Goal: Browse casually: Explore the website without a specific task or goal

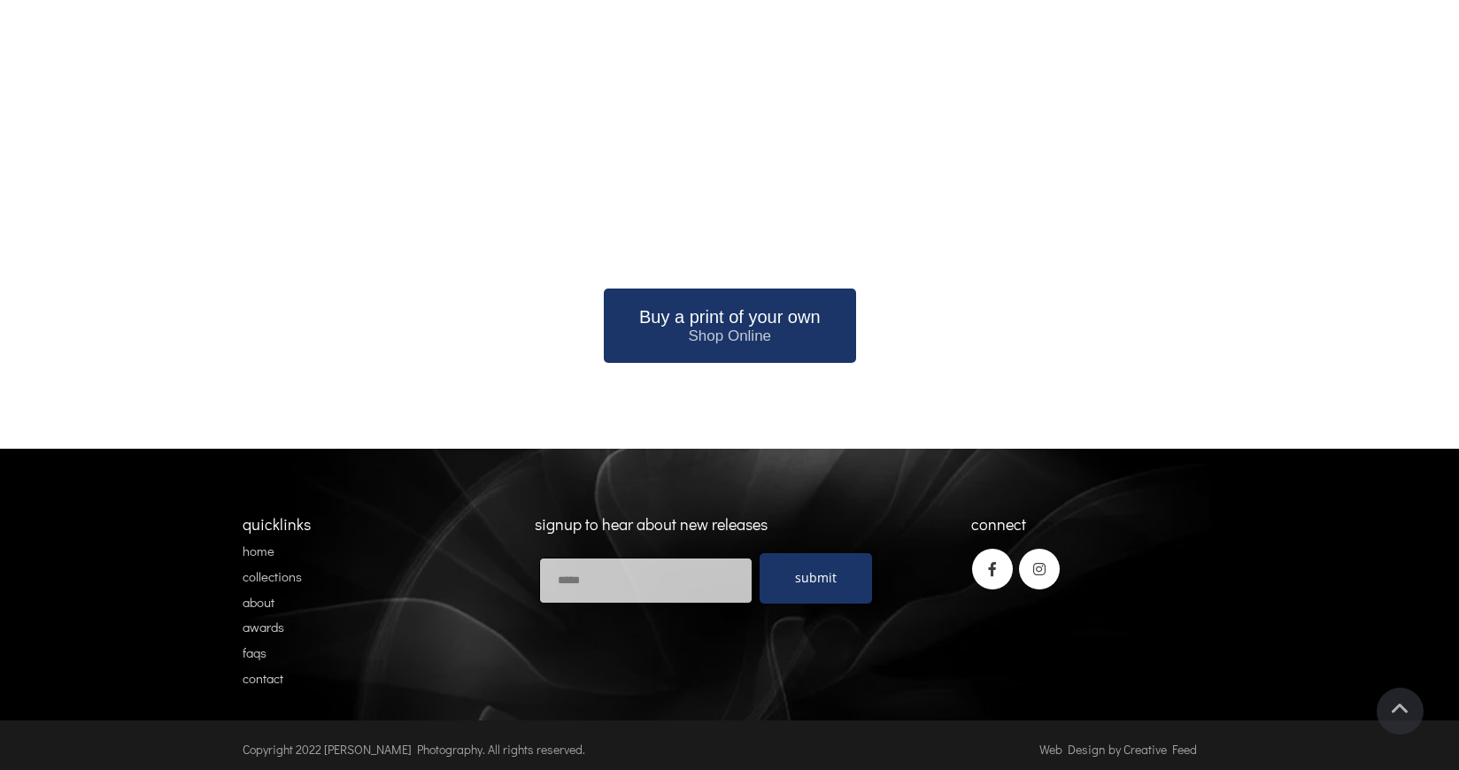
scroll to position [2230, 0]
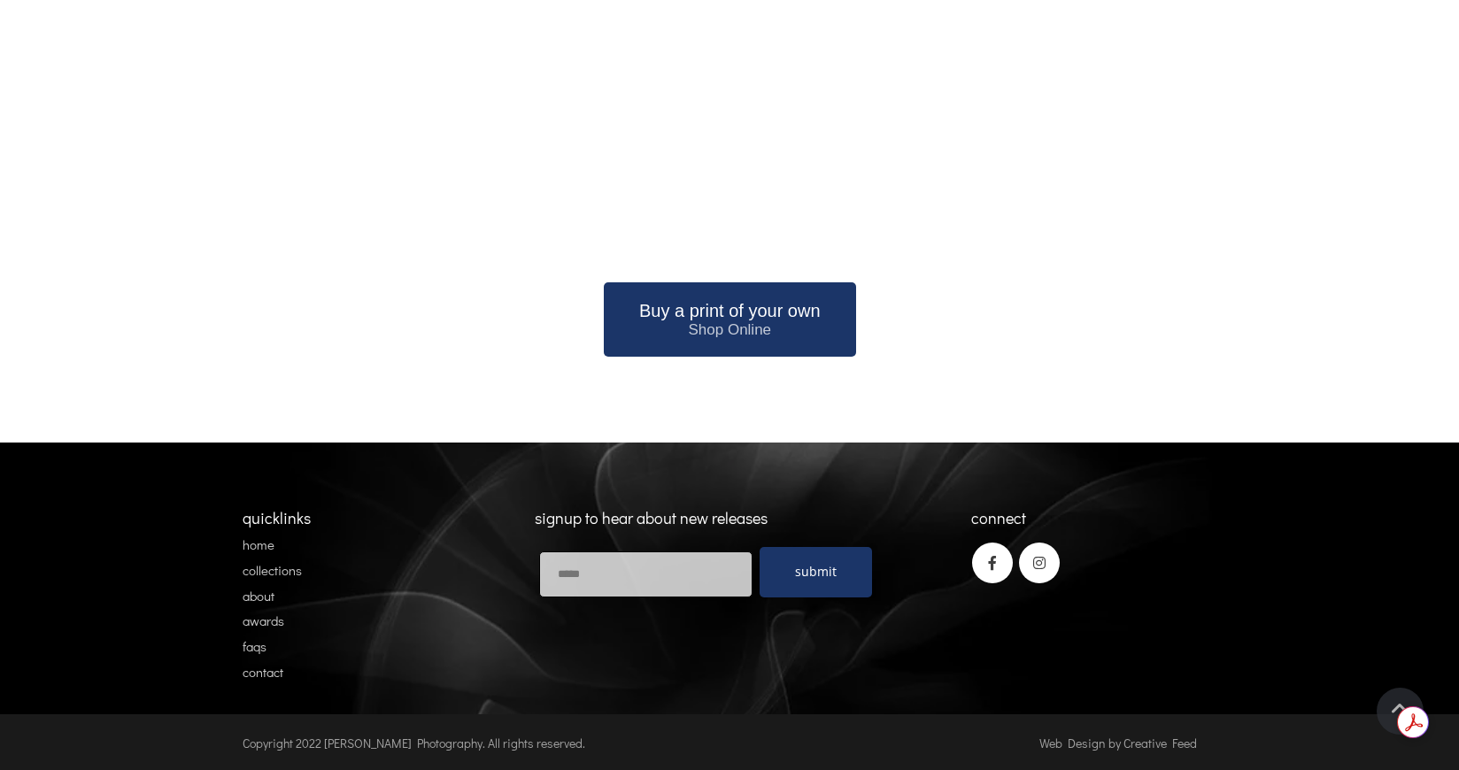
click at [262, 674] on link "contact" at bounding box center [263, 672] width 41 height 18
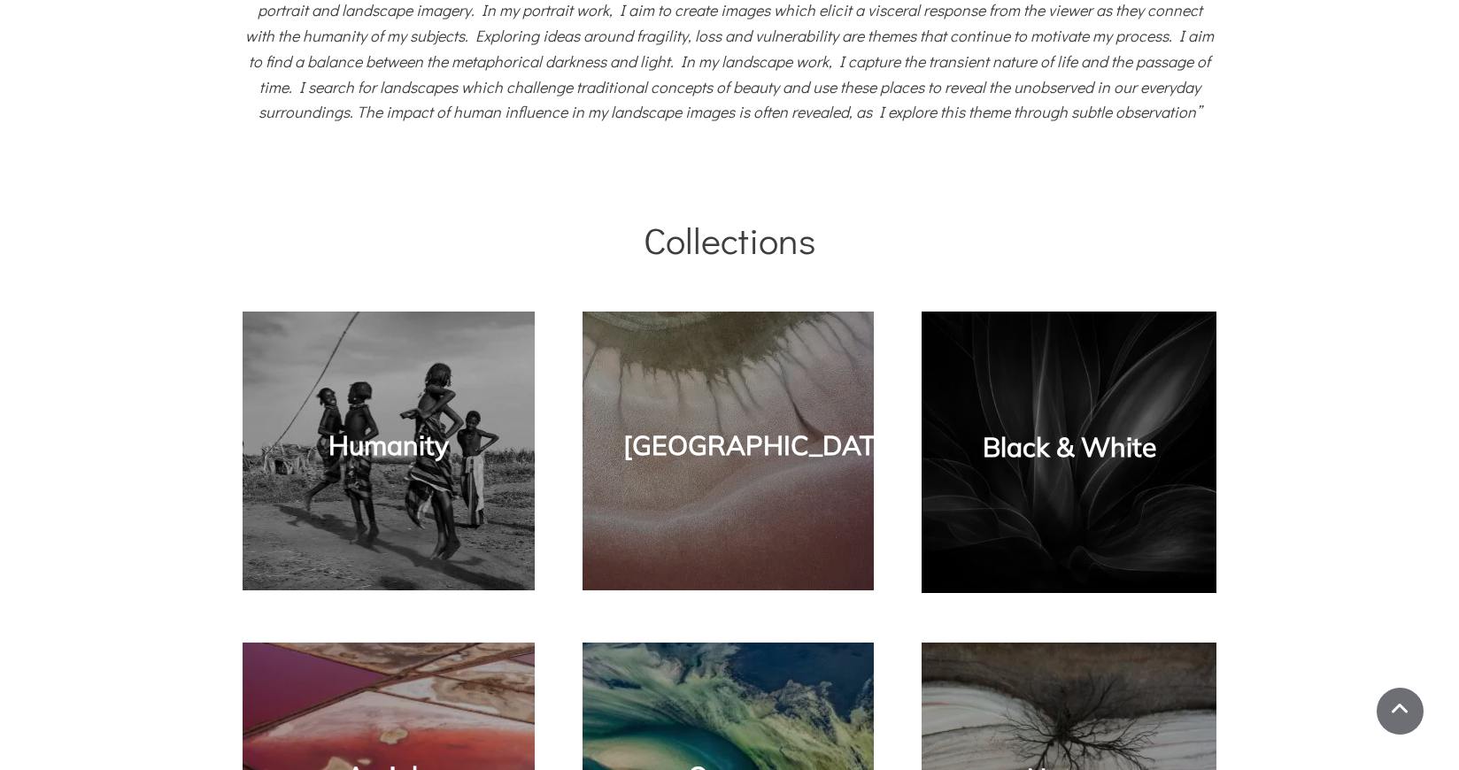
scroll to position [1039, 0]
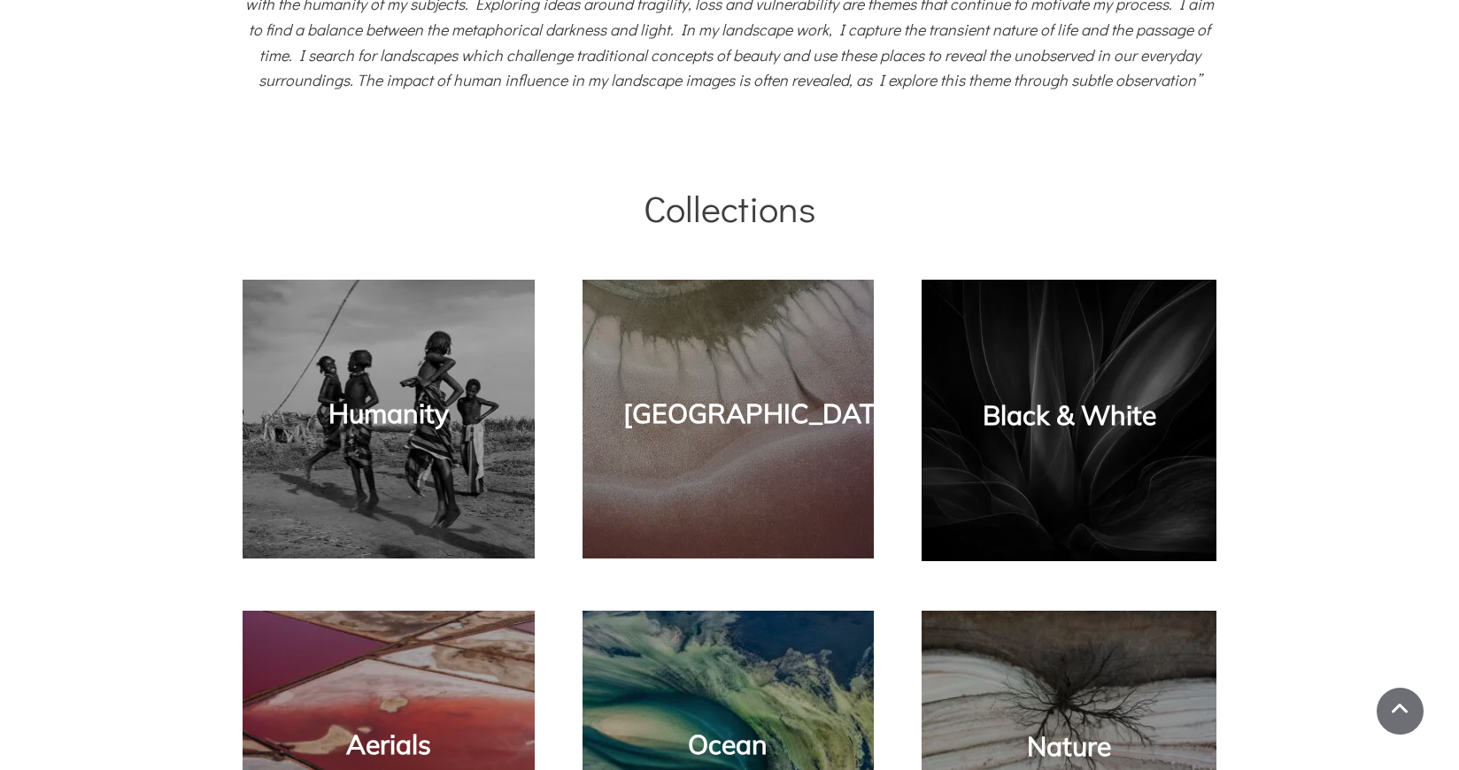
click at [1031, 423] on link "Black & White" at bounding box center [1070, 415] width 174 height 34
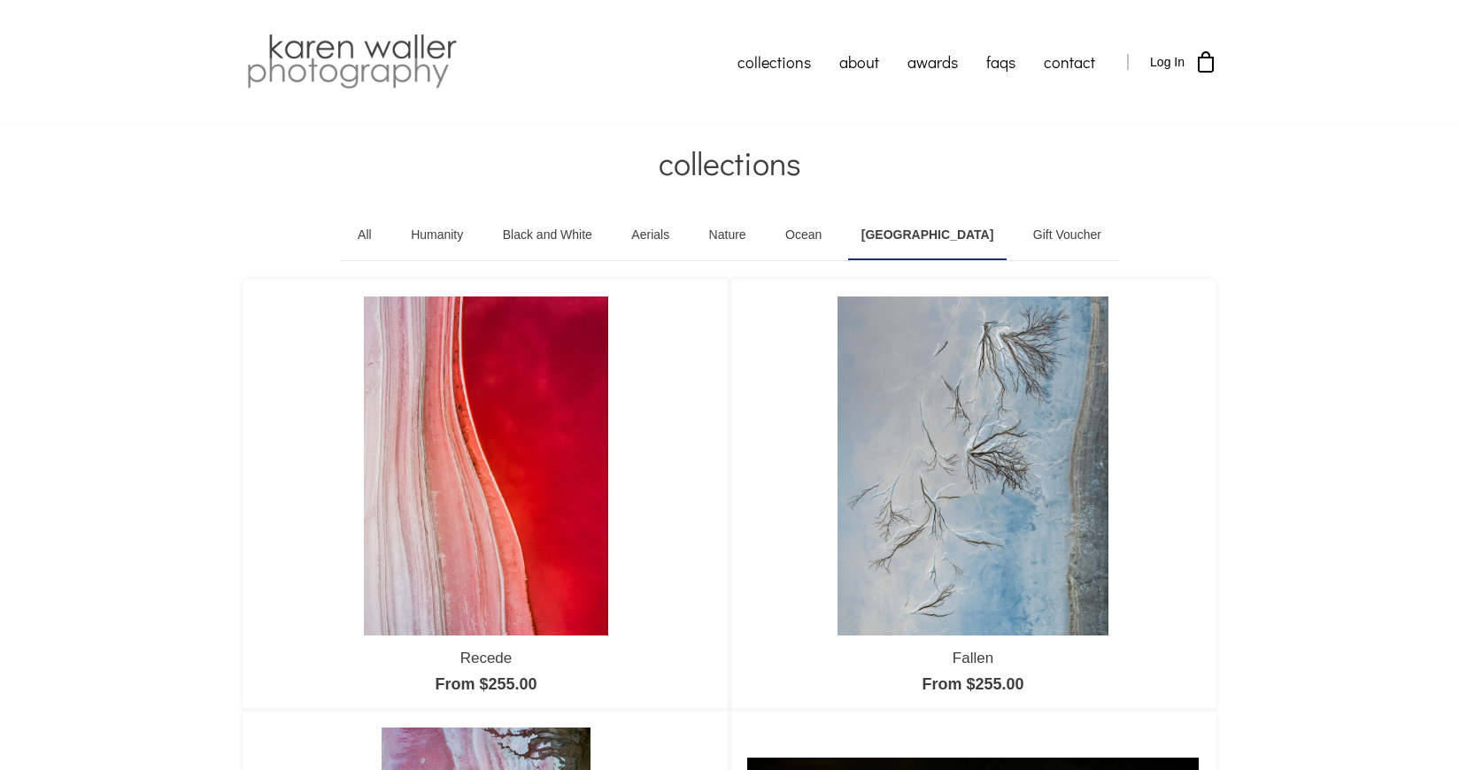
scroll to position [4, 0]
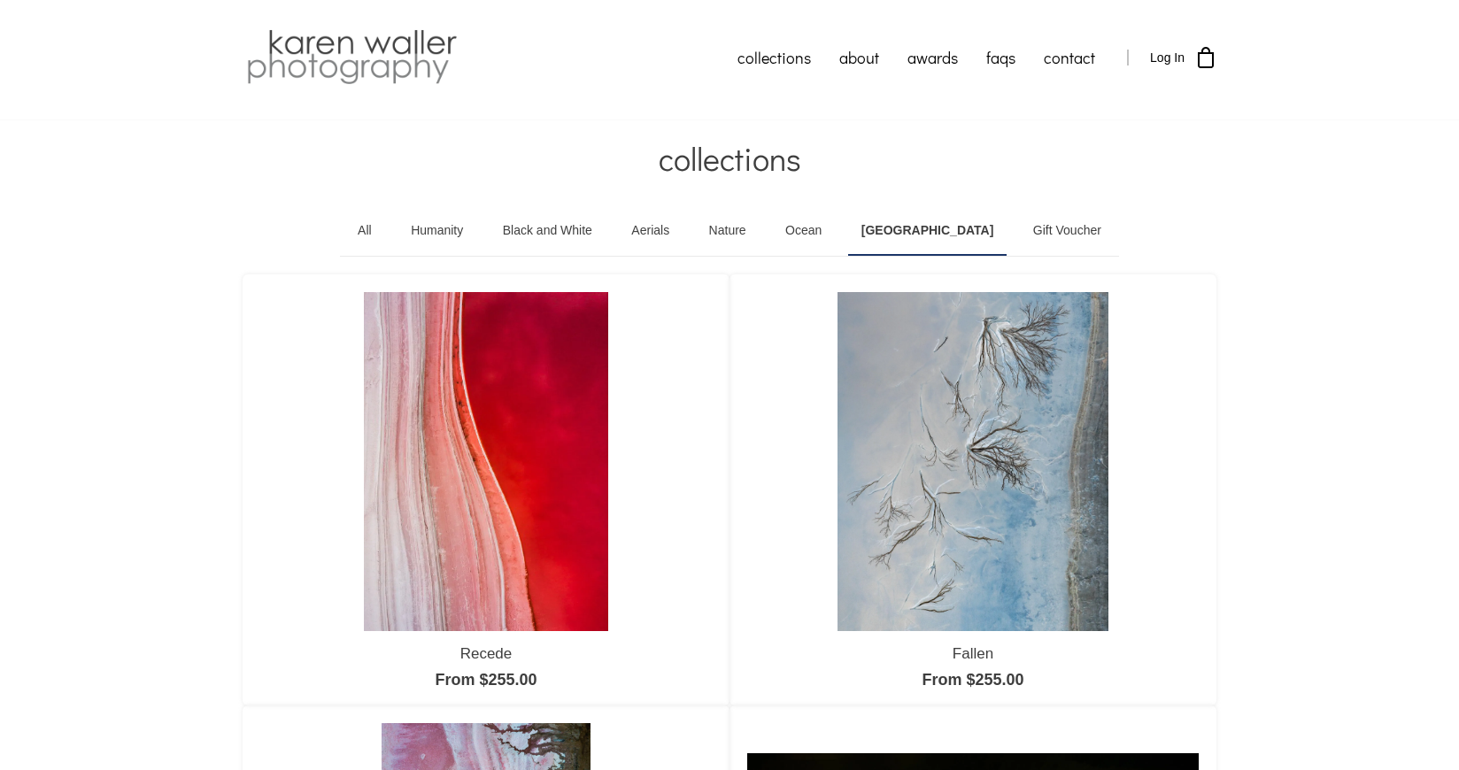
click at [549, 229] on link "Black and White" at bounding box center [548, 231] width 116 height 50
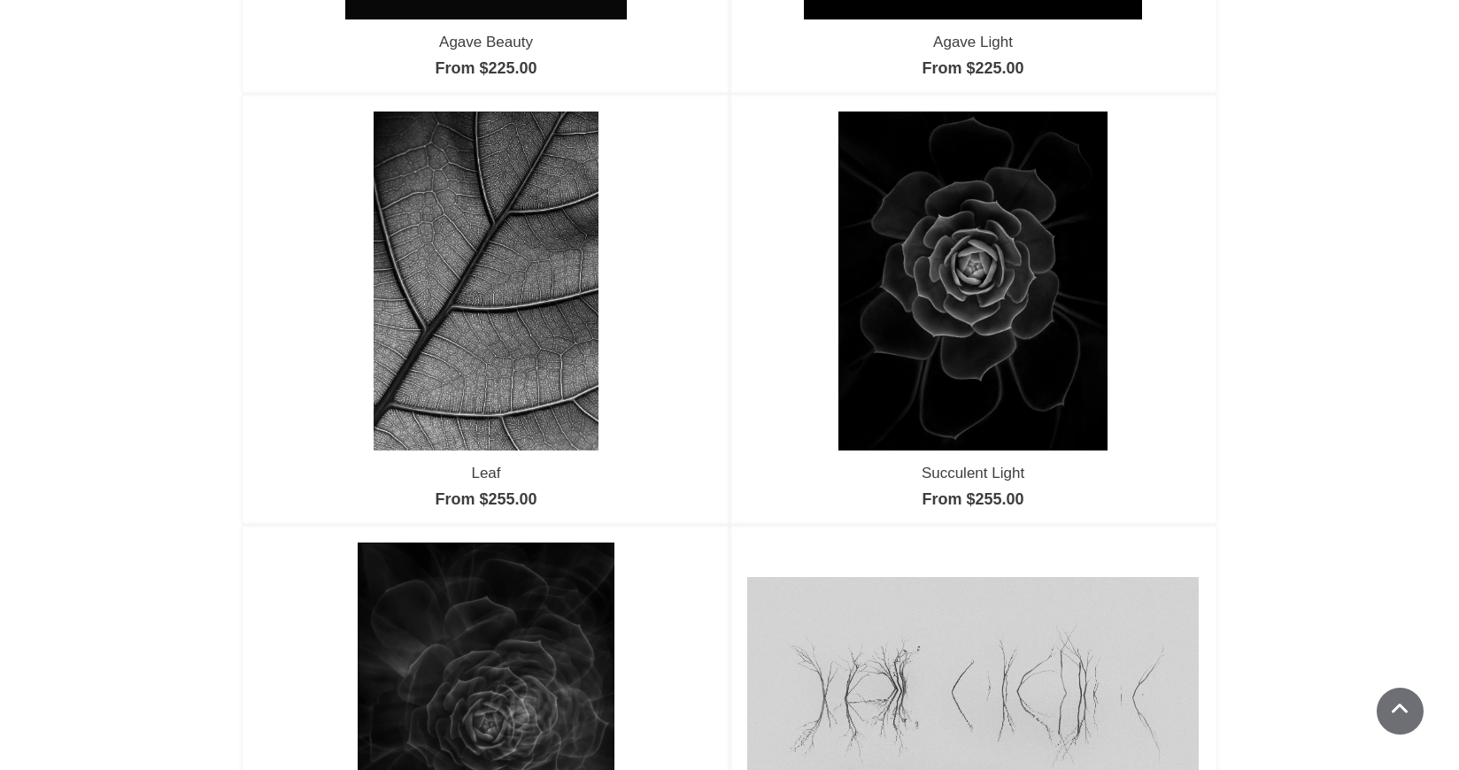
scroll to position [1053, 0]
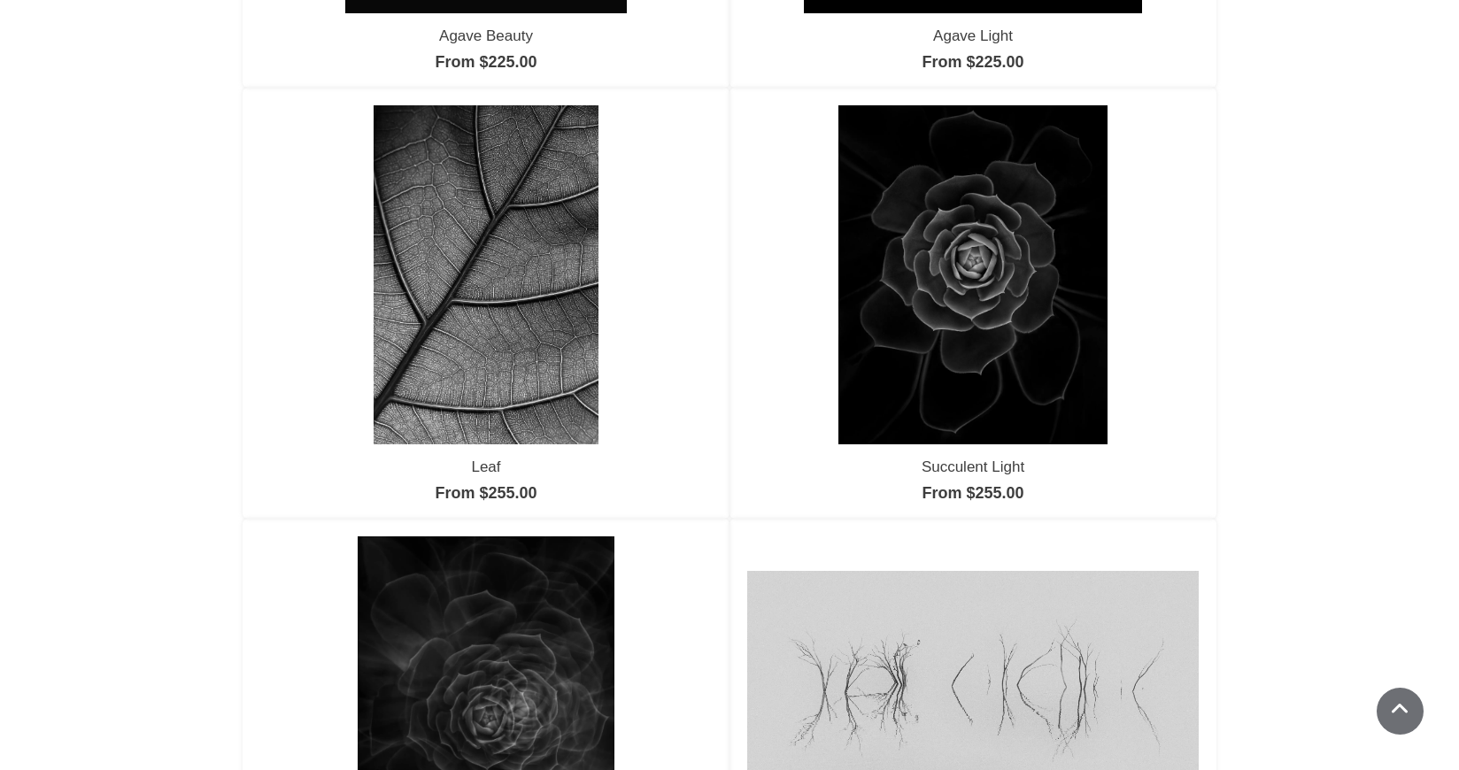
click at [954, 311] on img at bounding box center [972, 274] width 269 height 338
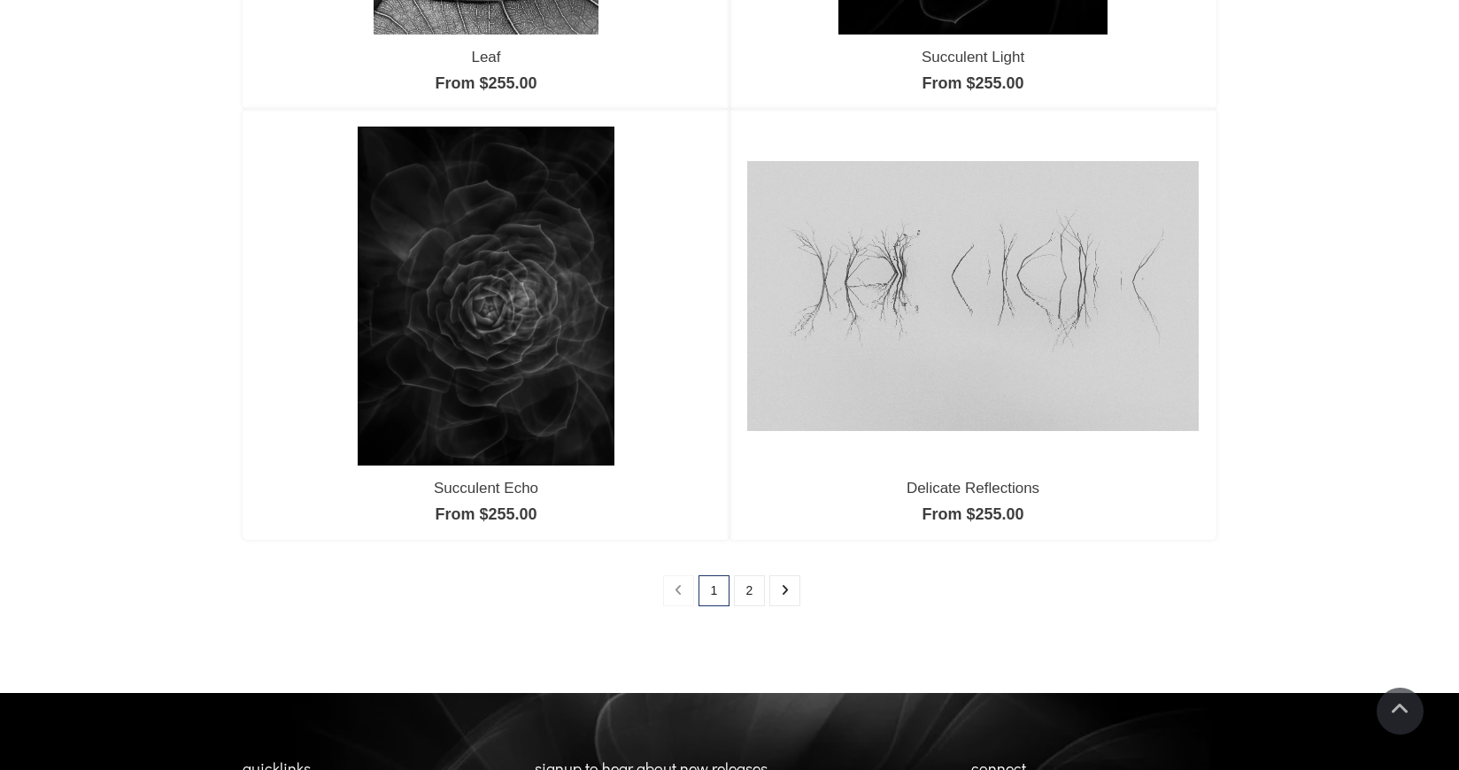
scroll to position [1466, 0]
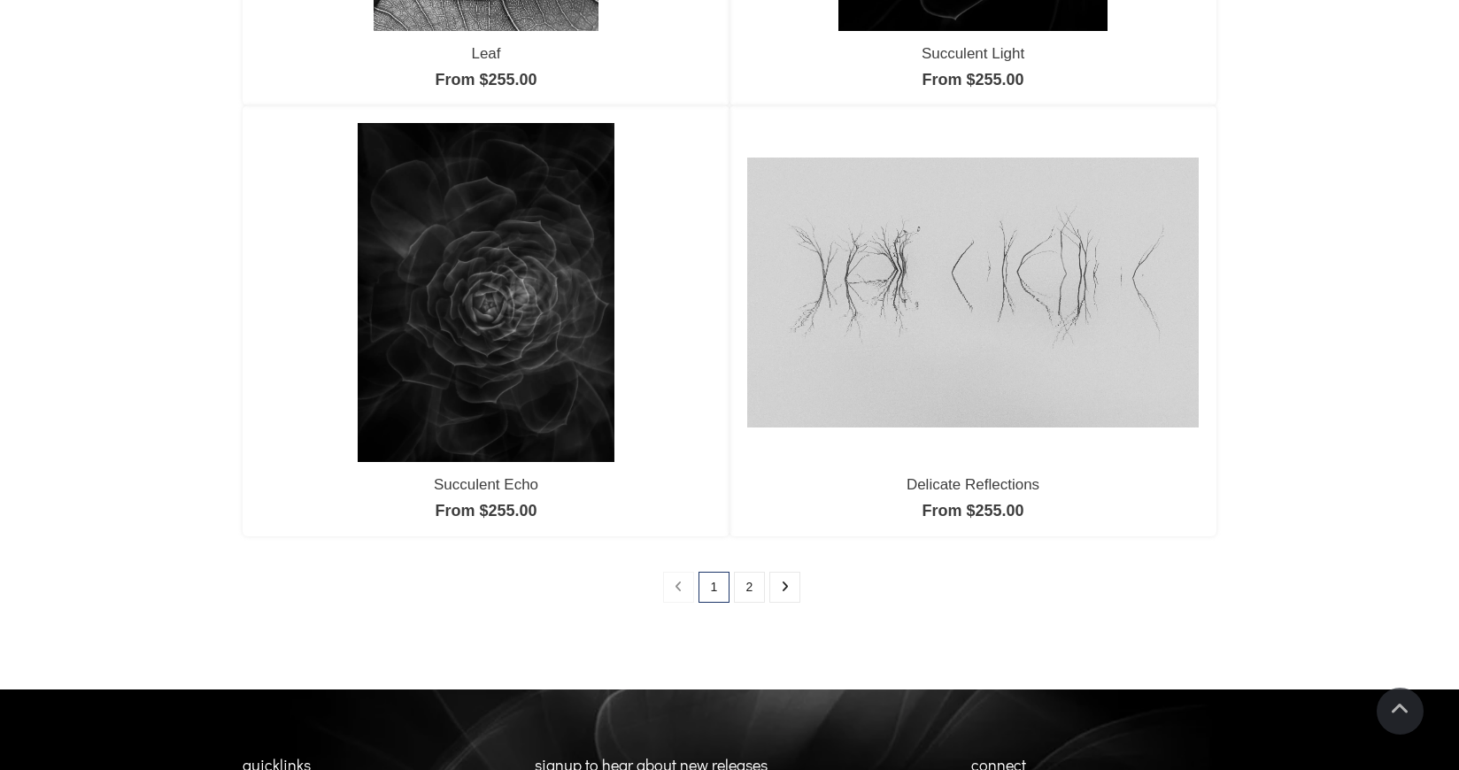
click at [982, 321] on img at bounding box center [973, 293] width 452 height 270
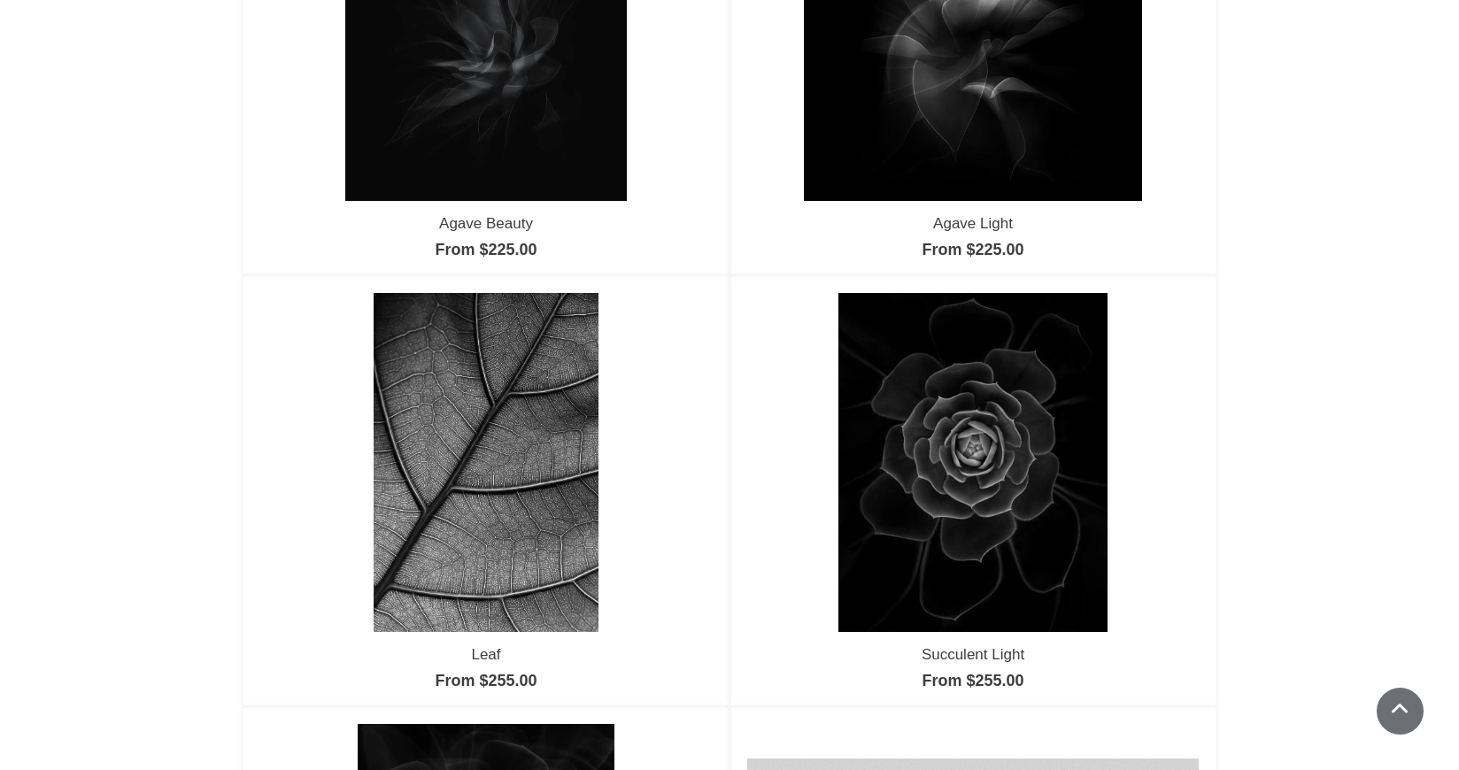
scroll to position [869, 0]
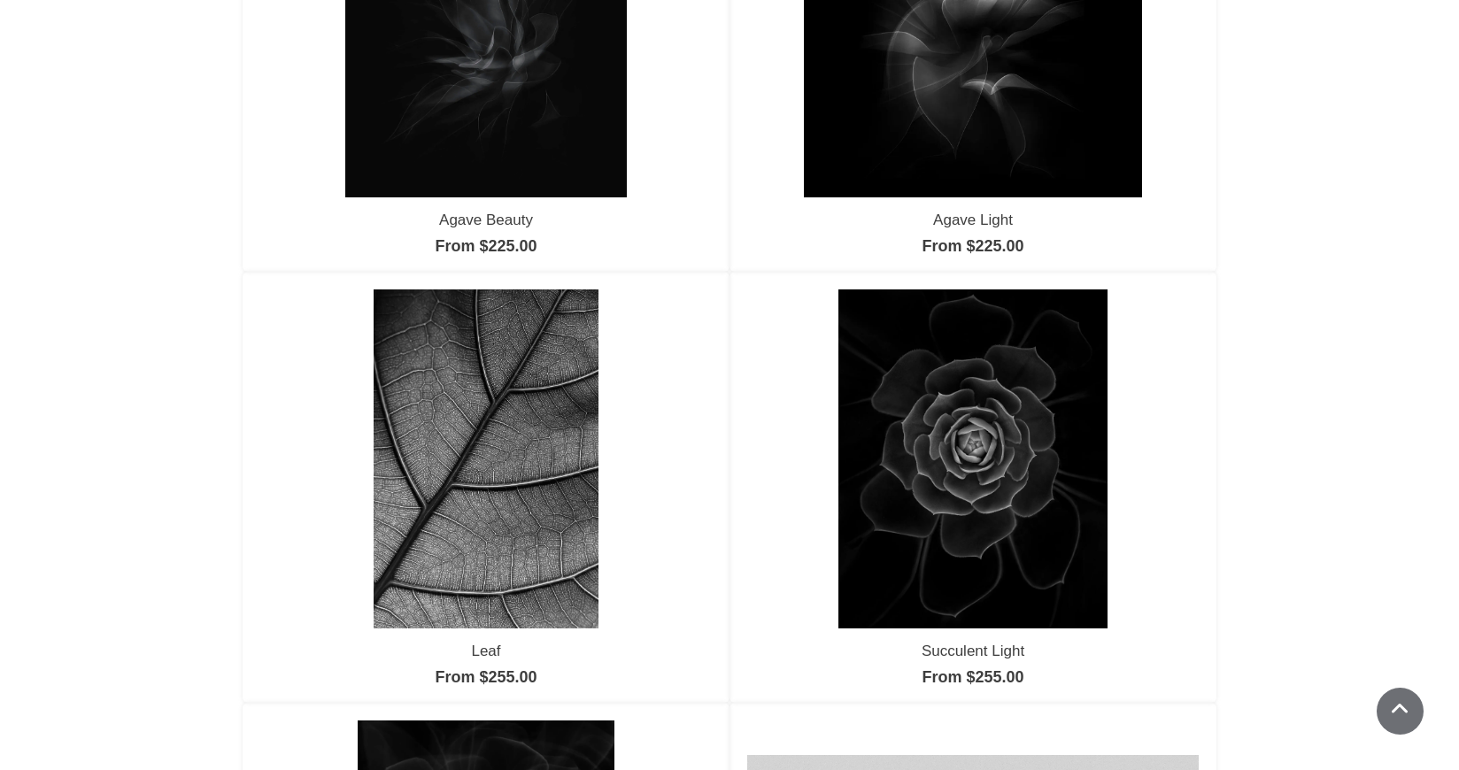
click at [498, 486] on img at bounding box center [487, 459] width 226 height 338
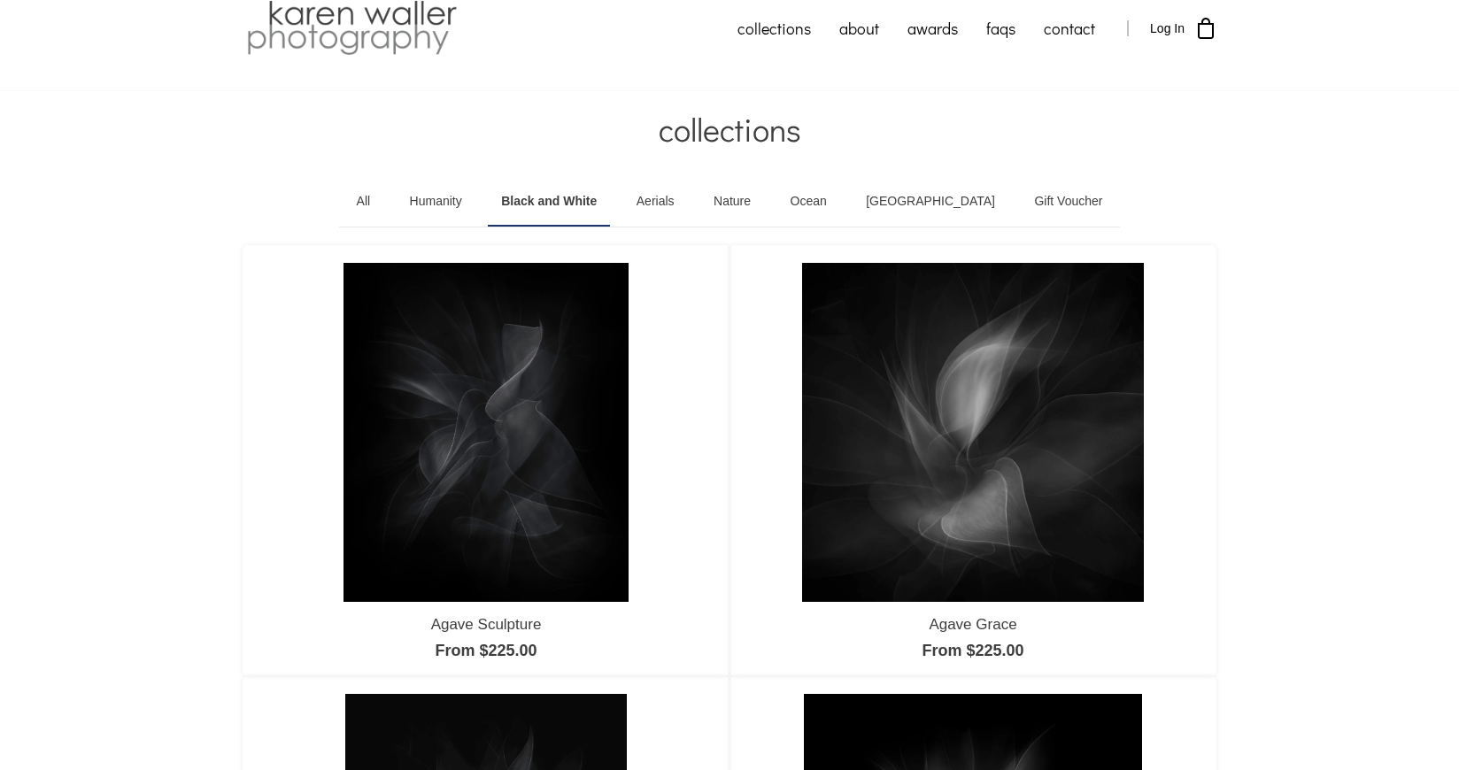
scroll to position [16, 0]
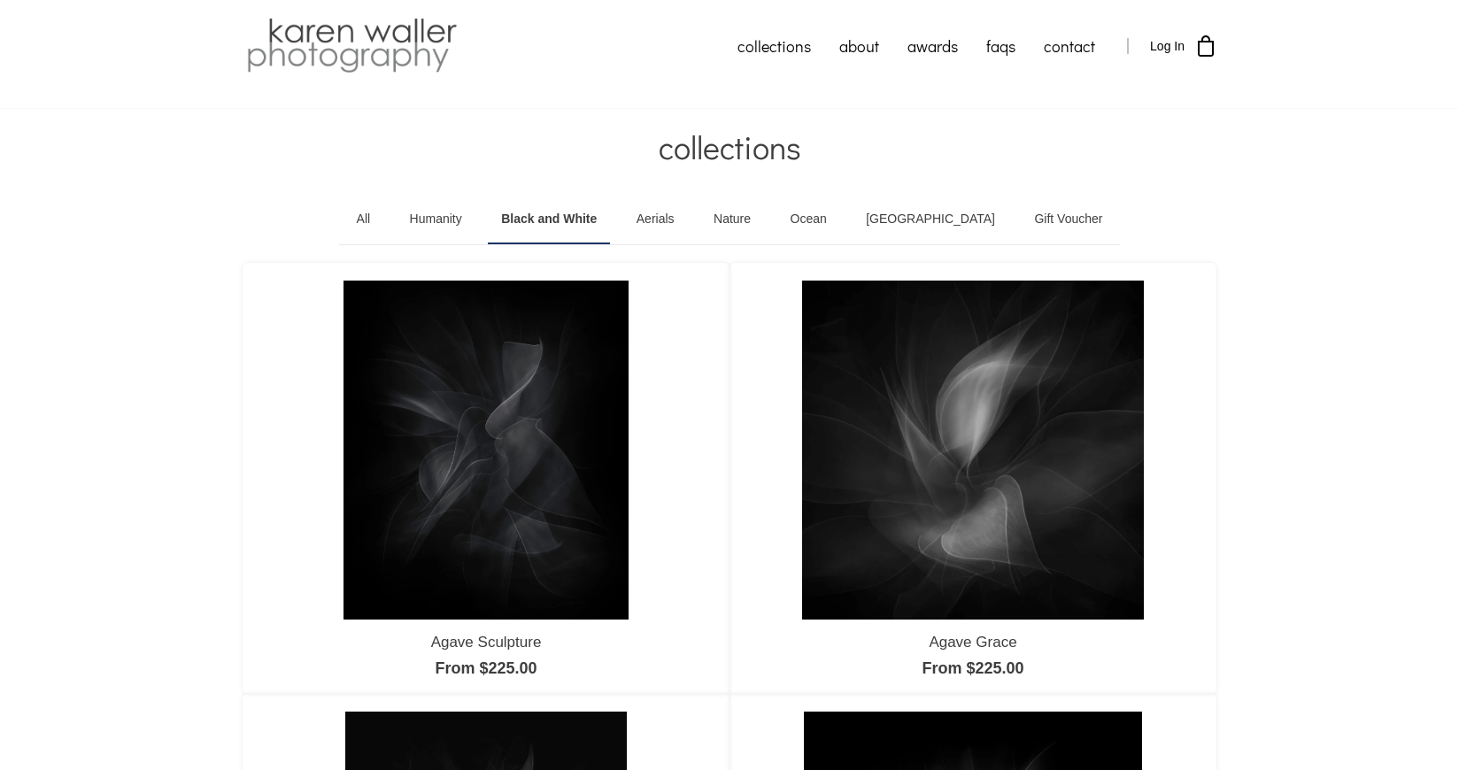
click at [467, 219] on link "Humanity" at bounding box center [436, 220] width 79 height 50
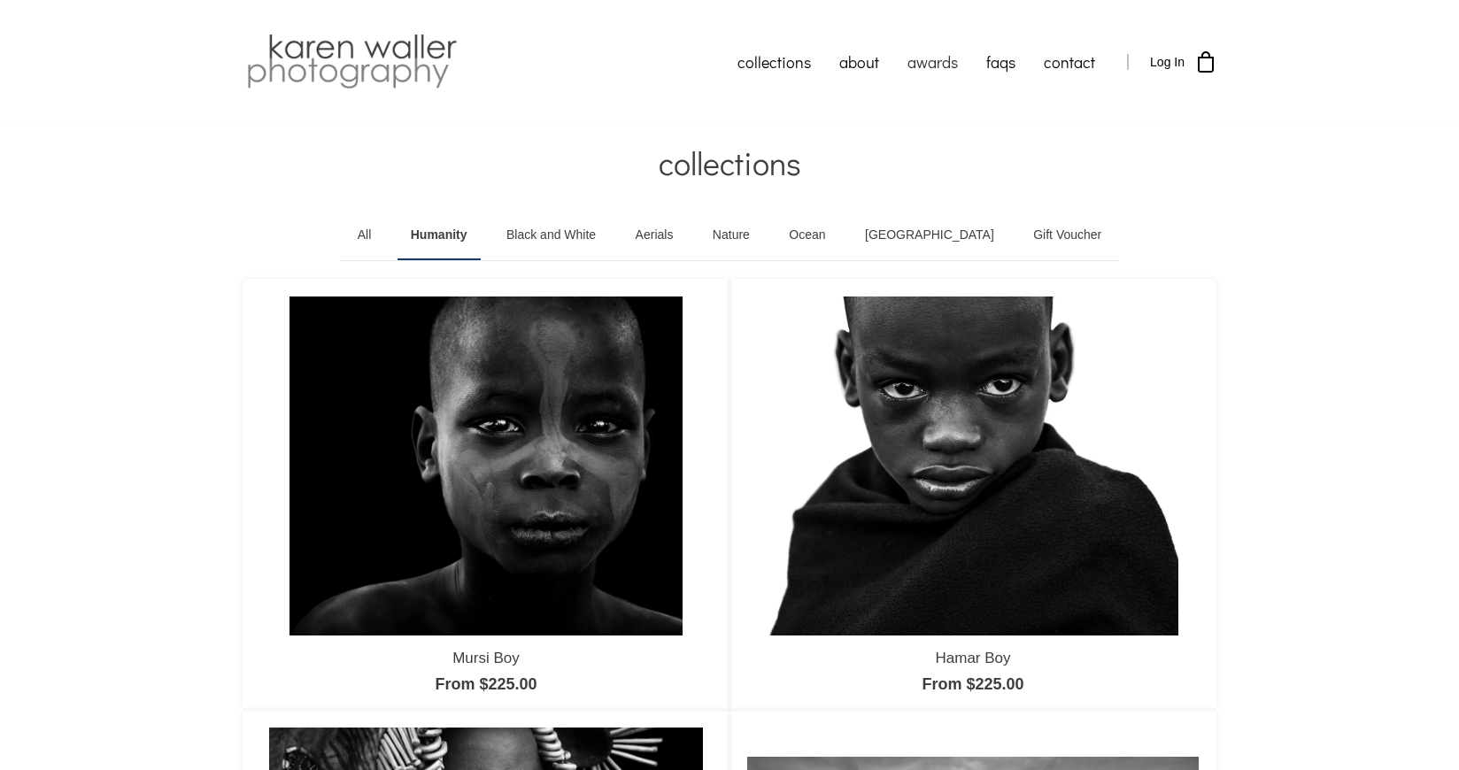
click at [930, 64] on link "awards" at bounding box center [932, 62] width 79 height 44
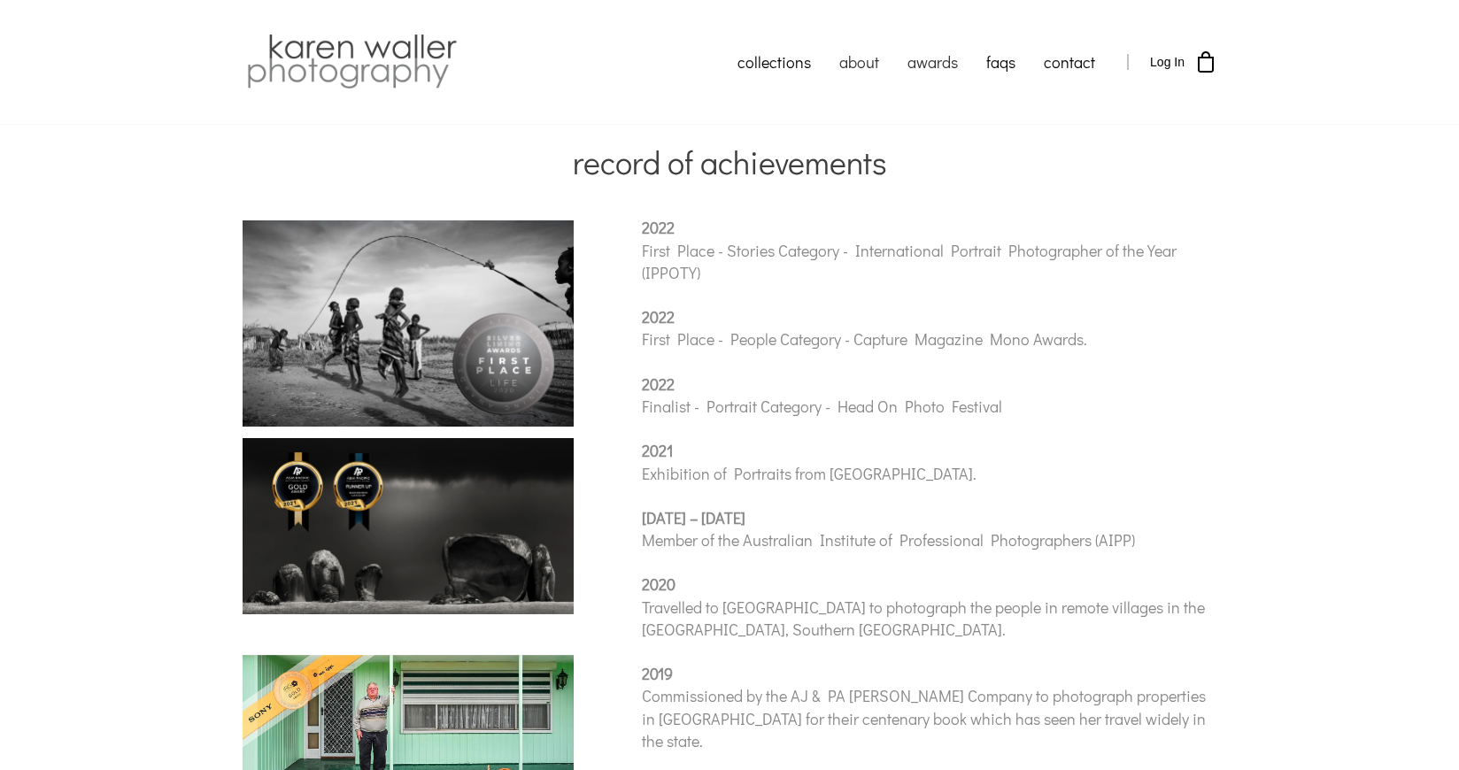
click at [865, 61] on link "about" at bounding box center [859, 62] width 68 height 44
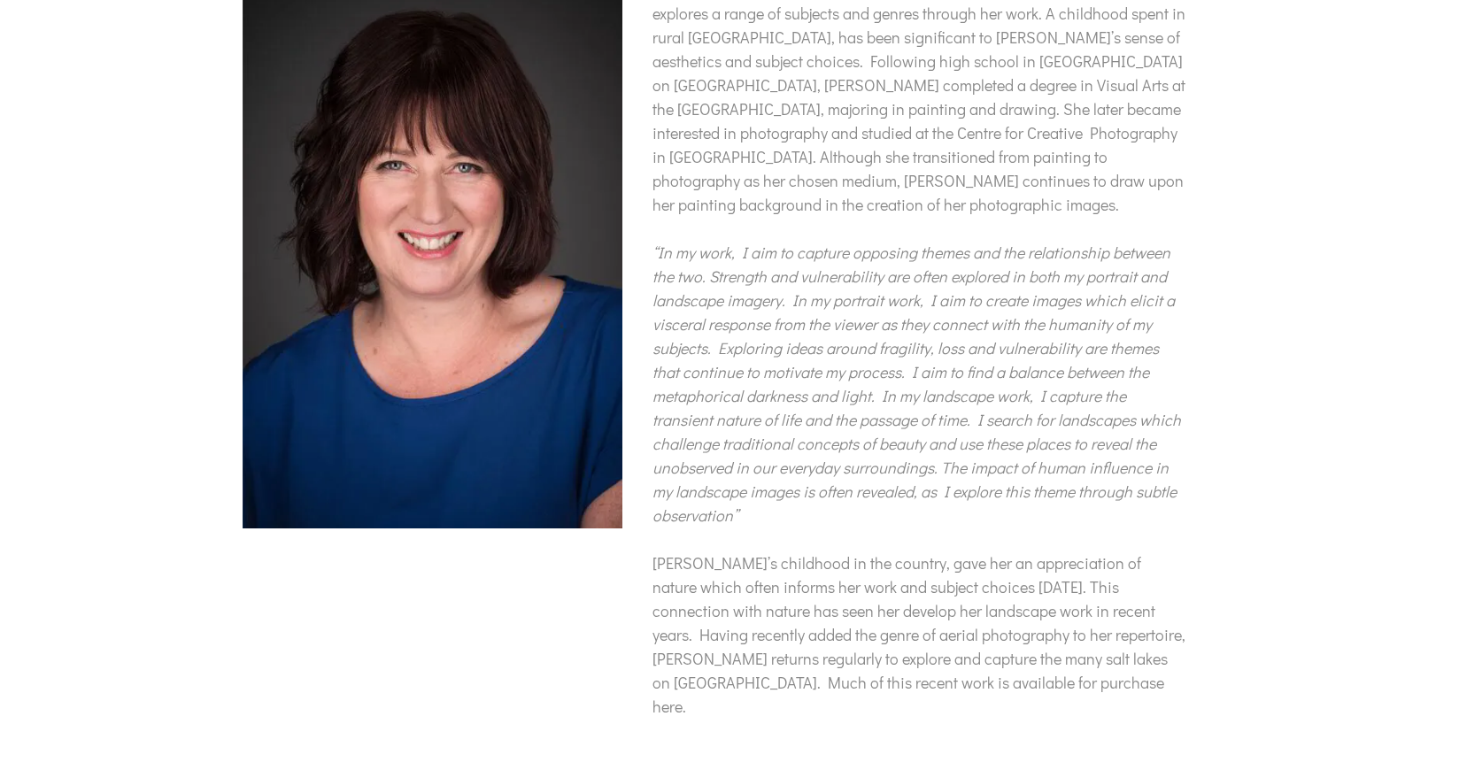
scroll to position [228, 0]
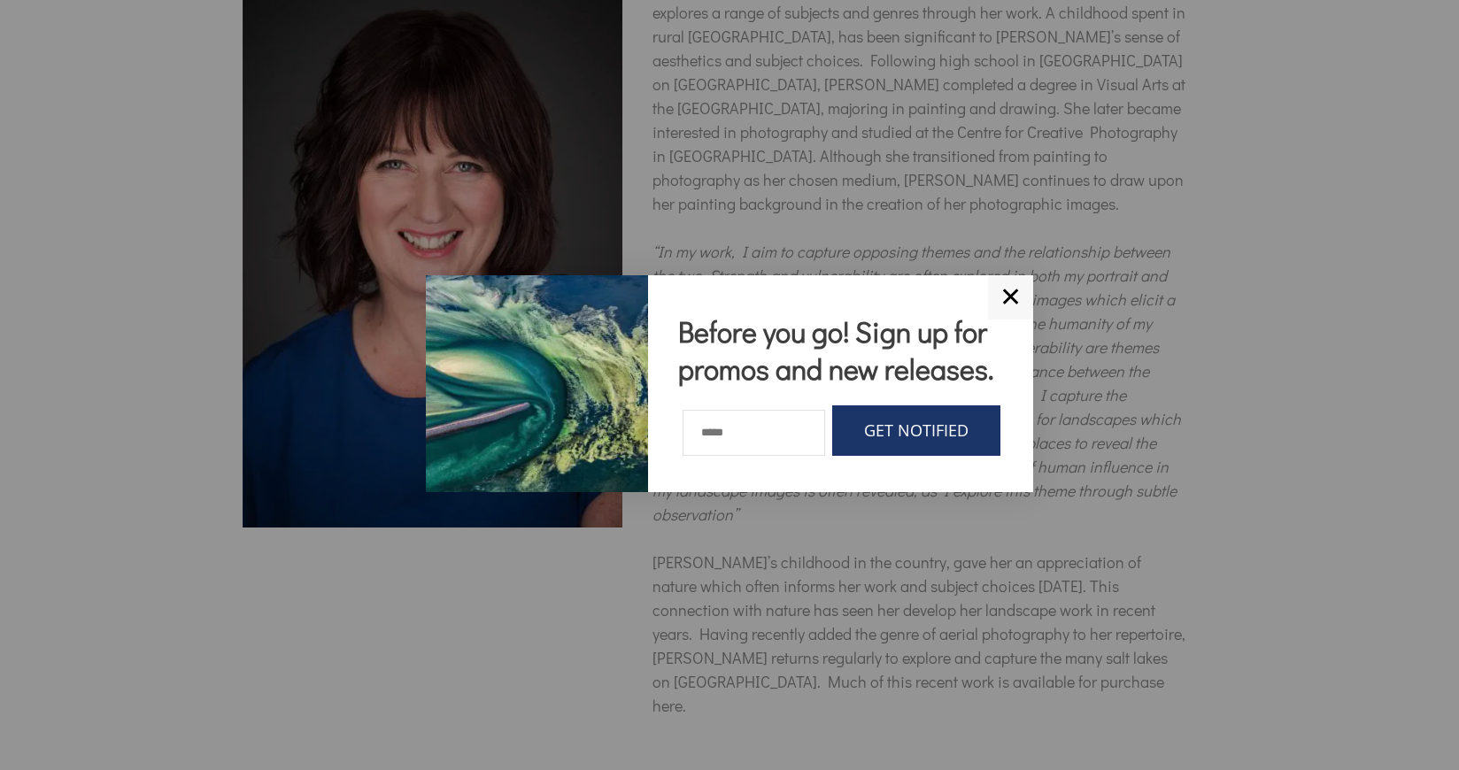
click at [1009, 300] on link "✕" at bounding box center [1010, 297] width 45 height 44
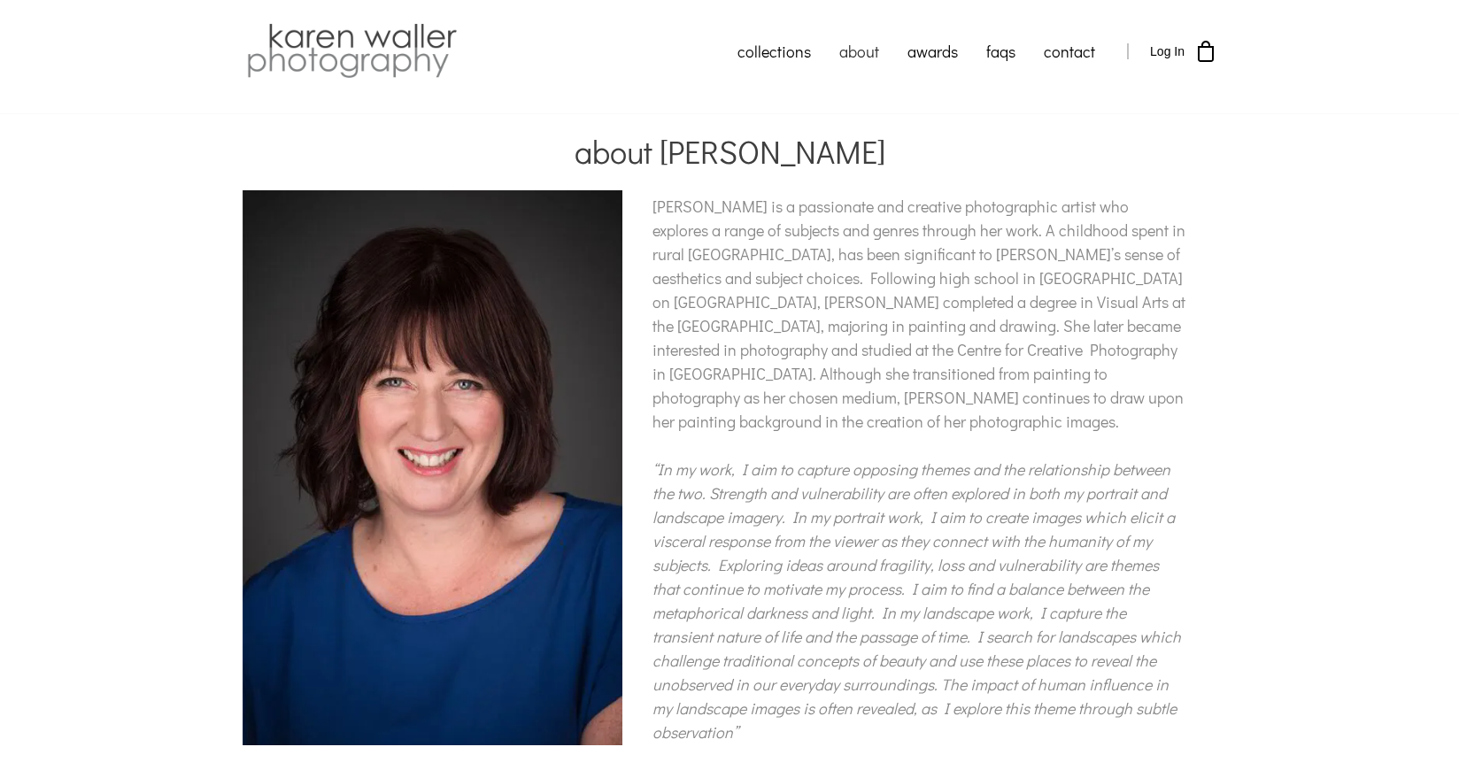
scroll to position [6, 0]
